Goal: Find specific page/section: Find specific page/section

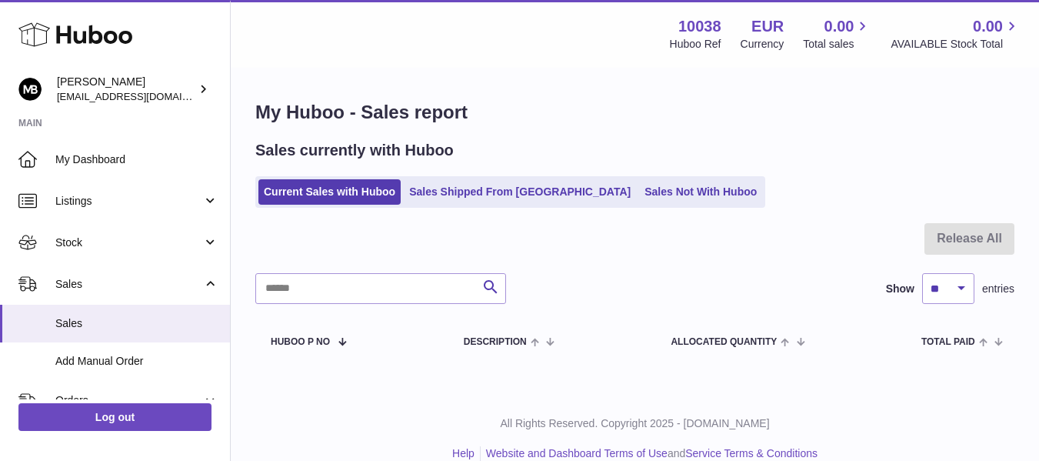
click at [525, 202] on link "Sales Shipped From [GEOGRAPHIC_DATA]" at bounding box center [520, 191] width 232 height 25
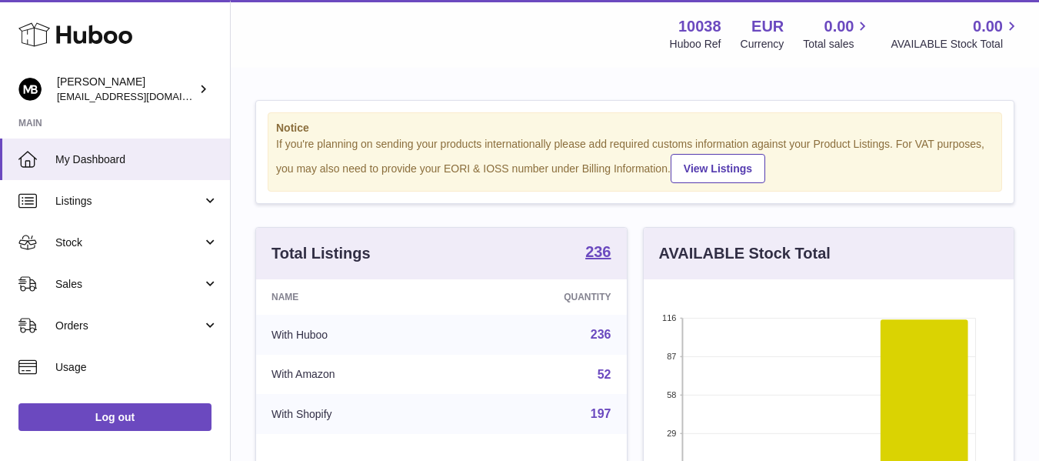
scroll to position [240, 370]
click at [775, 434] on rect at bounding box center [829, 395] width 294 height 154
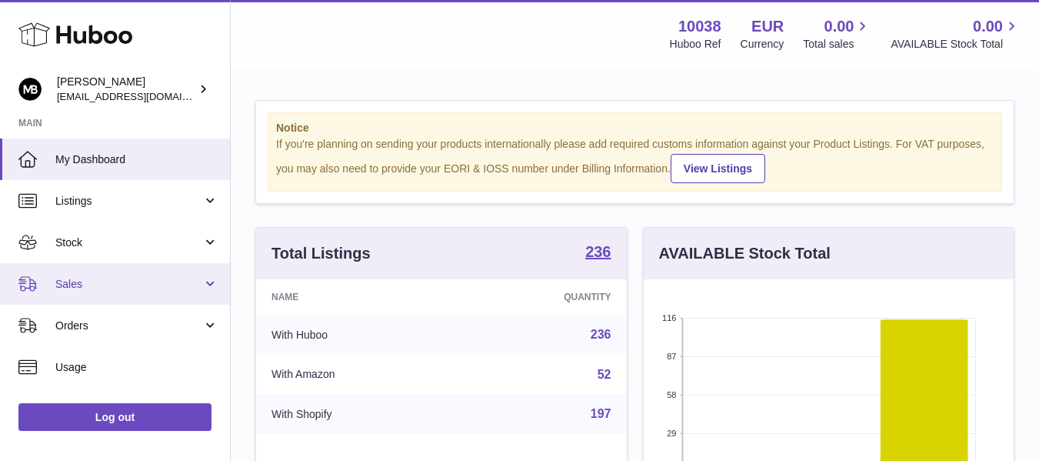
click at [94, 281] on span "Sales" at bounding box center [128, 284] width 147 height 15
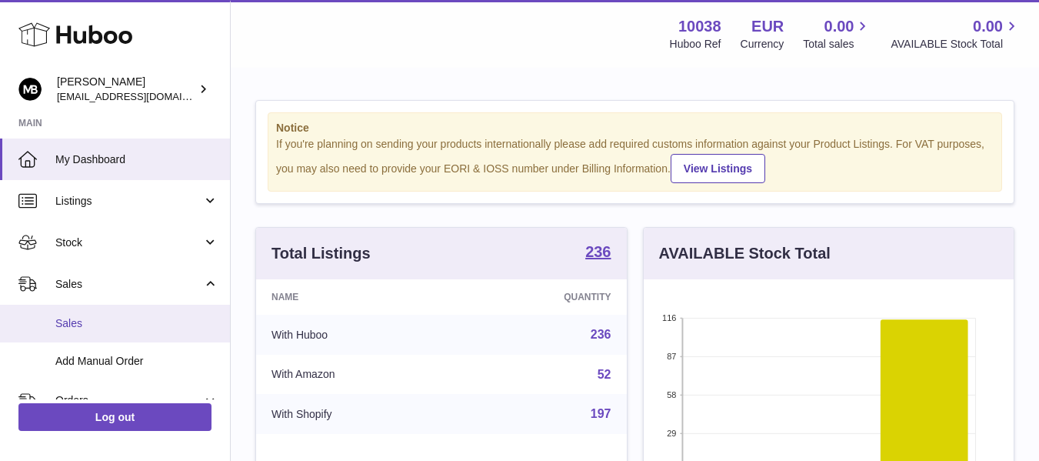
click at [82, 322] on span "Sales" at bounding box center [136, 323] width 163 height 15
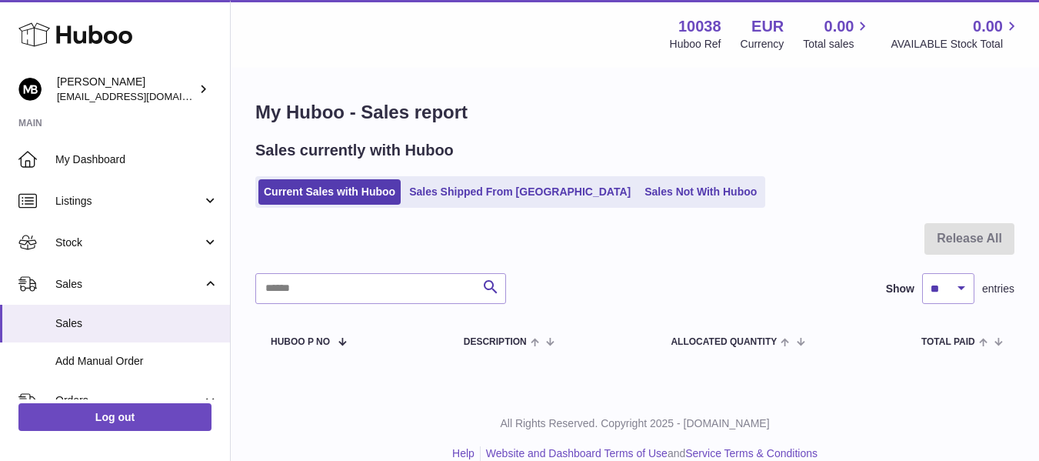
click at [229, 134] on strong "Main" at bounding box center [115, 128] width 230 height 22
